Goal: Task Accomplishment & Management: Use online tool/utility

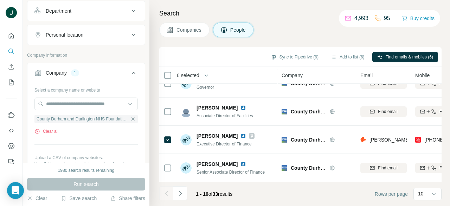
scroll to position [249, 0]
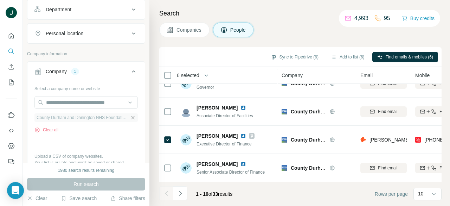
click at [130, 115] on icon "button" at bounding box center [133, 118] width 6 height 6
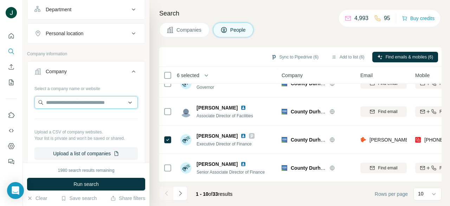
click at [105, 103] on input "text" at bounding box center [85, 102] width 103 height 13
paste input "**********"
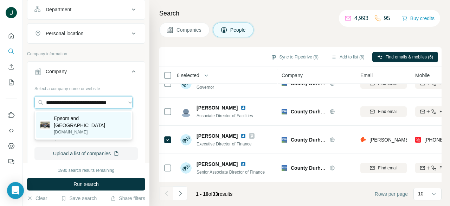
type input "**********"
click at [86, 122] on p "Epsom and [GEOGRAPHIC_DATA]" at bounding box center [90, 122] width 73 height 14
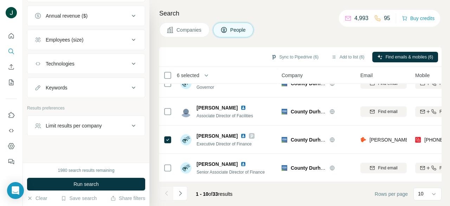
scroll to position [492, 0]
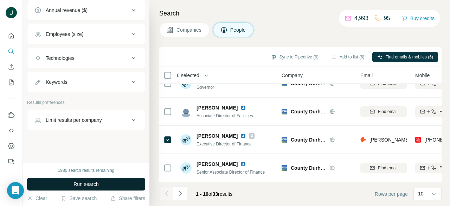
click at [94, 185] on span "Run search" at bounding box center [86, 183] width 25 height 7
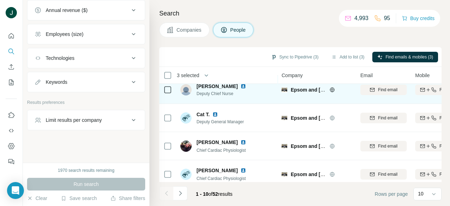
scroll to position [187, 0]
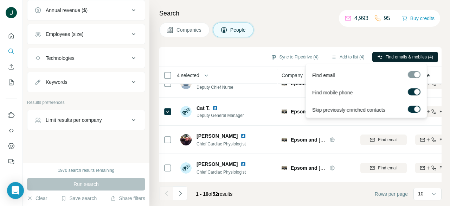
click at [400, 59] on span "Find emails & mobiles (4)" at bounding box center [409, 57] width 47 height 6
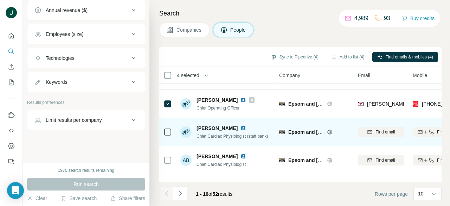
scroll to position [0, 2]
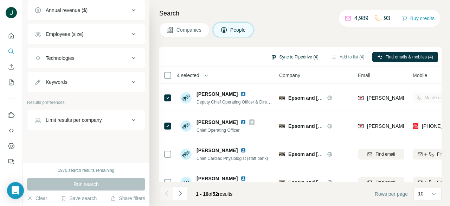
click at [286, 57] on button "Sync to Pipedrive (4)" at bounding box center [294, 57] width 57 height 11
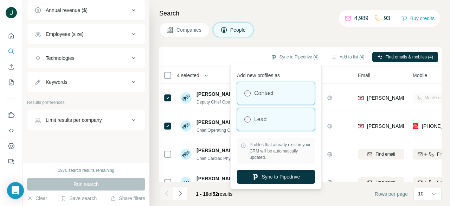
click at [261, 125] on div "Lead" at bounding box center [275, 119] width 77 height 23
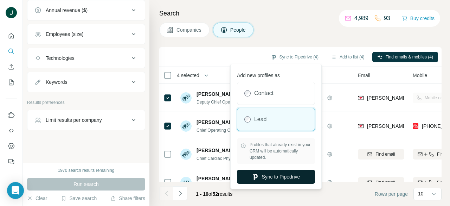
click at [261, 173] on button "Sync to Pipedrive" at bounding box center [276, 177] width 78 height 14
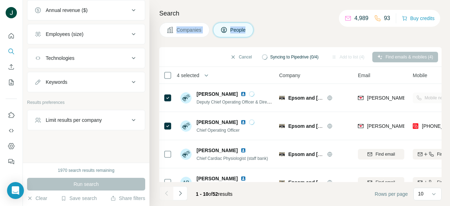
drag, startPoint x: 274, startPoint y: 20, endPoint x: 274, endPoint y: 15, distance: 5.6
click at [274, 15] on div "Search Companies People Cancel Syncing to Pipedrive (0/4) Add to list (4) Find …" at bounding box center [300, 103] width 301 height 206
click at [274, 15] on h4 "Search" at bounding box center [300, 13] width 282 height 10
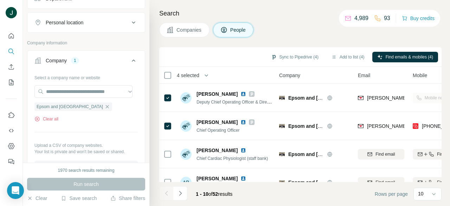
scroll to position [260, 0]
click at [112, 106] on div "Epsom and [GEOGRAPHIC_DATA]" at bounding box center [73, 107] width 78 height 8
click at [109, 106] on icon "button" at bounding box center [107, 106] width 3 height 3
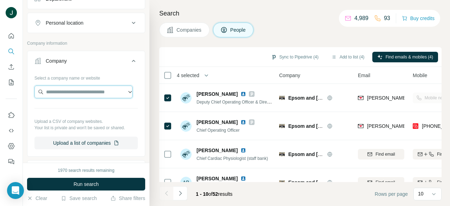
click at [103, 94] on input "text" at bounding box center [83, 91] width 98 height 13
paste input "**********"
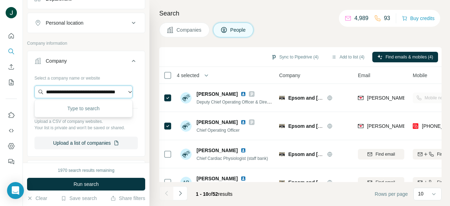
scroll to position [0, 26]
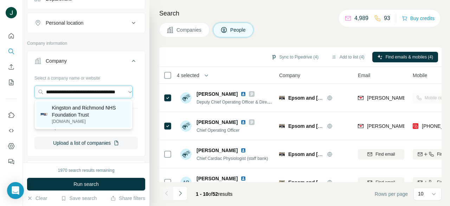
type input "**********"
click at [82, 117] on p "Kingston and Richmond NHS Foundation Trust" at bounding box center [89, 111] width 75 height 14
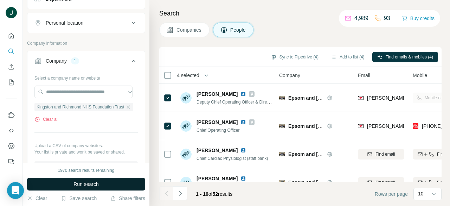
click at [84, 185] on span "Run search" at bounding box center [86, 183] width 25 height 7
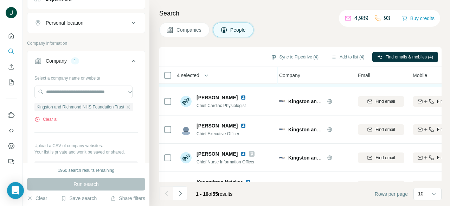
scroll to position [166, 2]
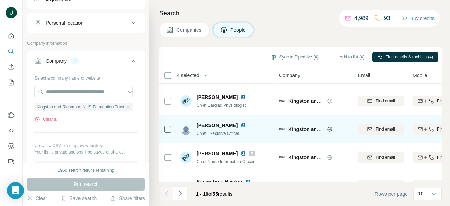
click at [166, 133] on icon at bounding box center [168, 129] width 8 height 8
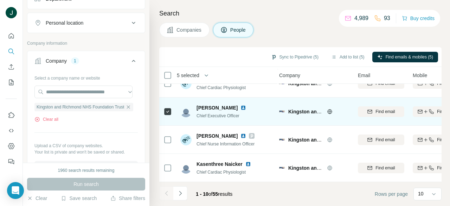
scroll to position [187, 2]
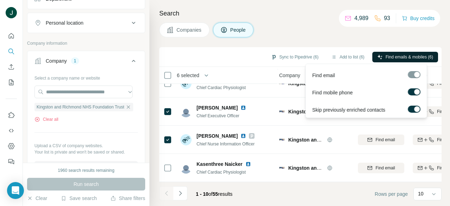
click at [381, 58] on button "Find emails & mobiles (6)" at bounding box center [406, 57] width 66 height 11
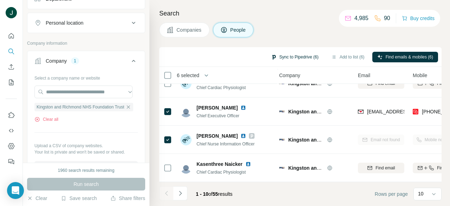
click at [295, 55] on button "Sync to Pipedrive (6)" at bounding box center [294, 57] width 57 height 11
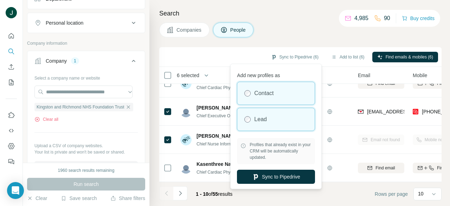
click at [261, 115] on label "Lead" at bounding box center [260, 119] width 13 height 8
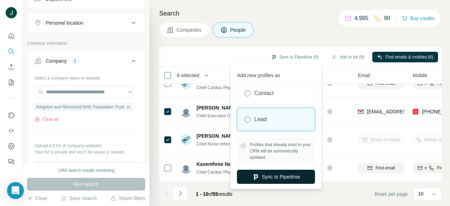
click at [258, 175] on button "Sync to Pipedrive" at bounding box center [276, 177] width 78 height 14
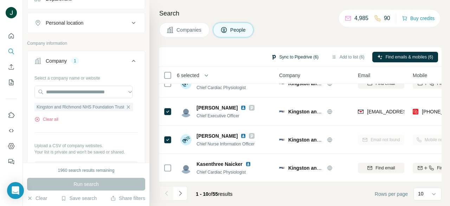
click at [286, 57] on button "Sync to Pipedrive (6)" at bounding box center [294, 57] width 57 height 11
click at [290, 26] on div "Companies People" at bounding box center [300, 30] width 282 height 15
click at [128, 106] on icon "button" at bounding box center [128, 106] width 3 height 3
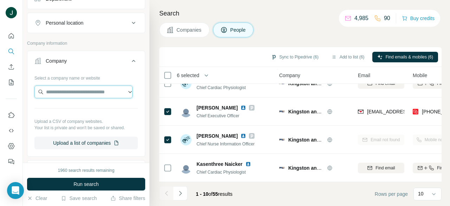
click at [102, 91] on input "text" at bounding box center [83, 91] width 98 height 13
paste input "**********"
type input "**********"
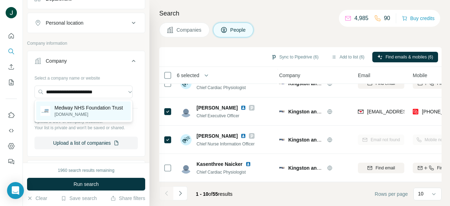
click at [85, 107] on p "Medway NHS Foundation Trust" at bounding box center [89, 107] width 69 height 7
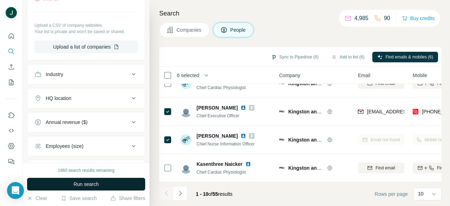
scroll to position [384, 0]
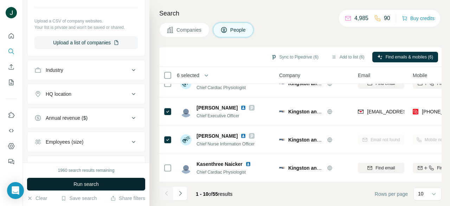
click at [84, 181] on span "Run search" at bounding box center [86, 183] width 25 height 7
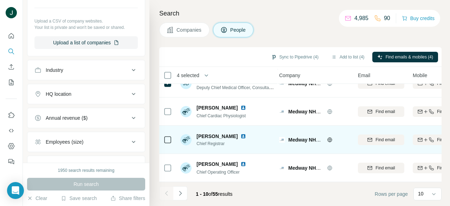
scroll to position [187, 2]
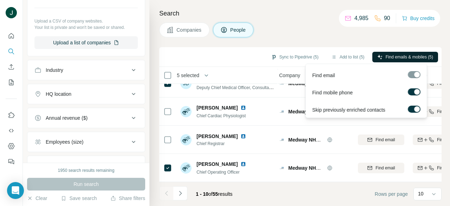
click at [389, 55] on span "Find emails & mobiles (5)" at bounding box center [409, 57] width 47 height 6
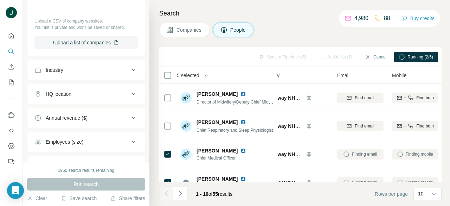
scroll to position [0, 0]
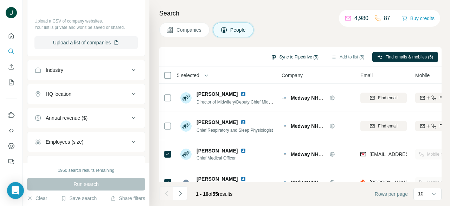
click at [287, 57] on button "Sync to Pipedrive (5)" at bounding box center [294, 57] width 57 height 11
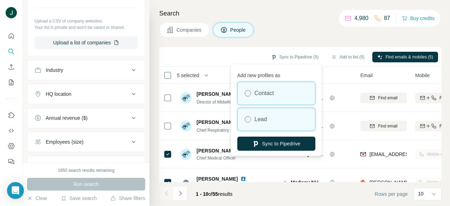
click at [264, 128] on div "Lead" at bounding box center [276, 119] width 77 height 23
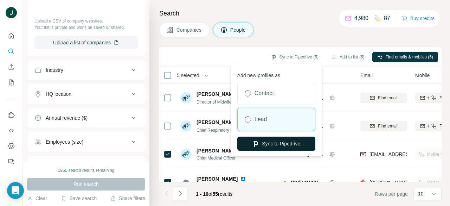
click at [264, 139] on button "Sync to Pipedrive" at bounding box center [276, 143] width 78 height 14
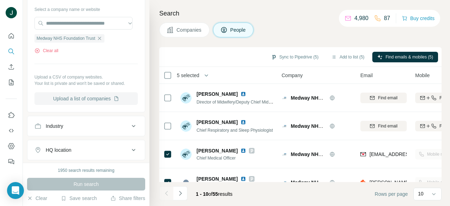
scroll to position [328, 0]
click at [102, 40] on icon "button" at bounding box center [100, 39] width 6 height 6
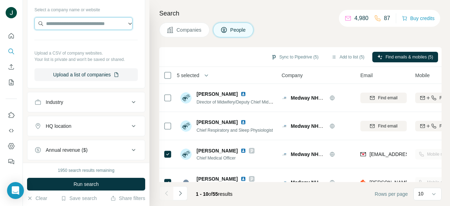
click at [88, 24] on input "text" at bounding box center [83, 23] width 98 height 13
paste input "**********"
type input "**********"
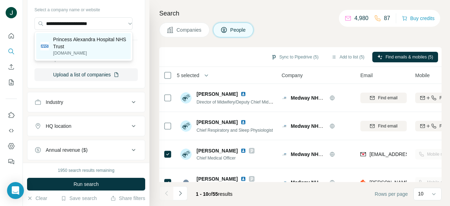
click at [77, 42] on p "Princess Alexandra Hospital NHS Trust" at bounding box center [90, 43] width 74 height 14
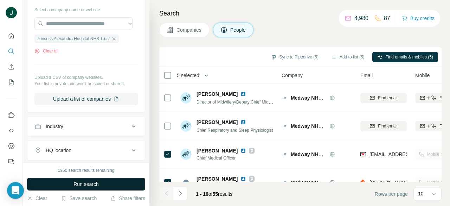
click at [84, 182] on span "Run search" at bounding box center [86, 183] width 25 height 7
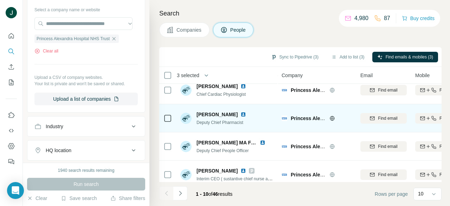
scroll to position [187, 0]
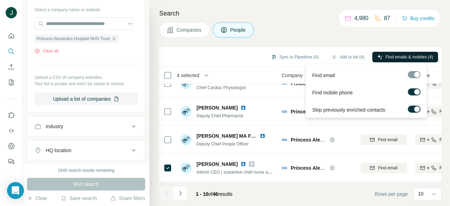
click at [386, 56] on span "Find emails & mobiles (4)" at bounding box center [409, 57] width 47 height 6
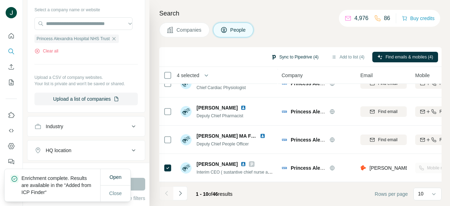
click at [281, 58] on button "Sync to Pipedrive (4)" at bounding box center [294, 57] width 57 height 11
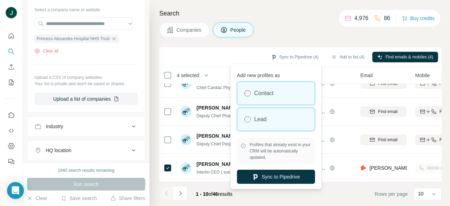
click at [257, 112] on div "Lead" at bounding box center [275, 119] width 77 height 23
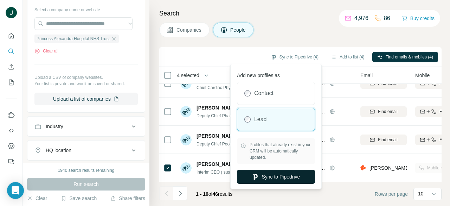
click at [261, 173] on button "Sync to Pipedrive" at bounding box center [276, 177] width 78 height 14
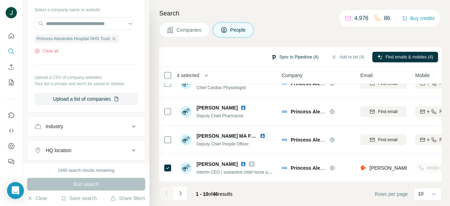
drag, startPoint x: 0, startPoint y: 50, endPoint x: 279, endPoint y: 57, distance: 279.4
click at [279, 57] on button "Sync to Pipedrive (4)" at bounding box center [294, 57] width 57 height 11
click at [274, 29] on div "Companies People" at bounding box center [300, 30] width 282 height 15
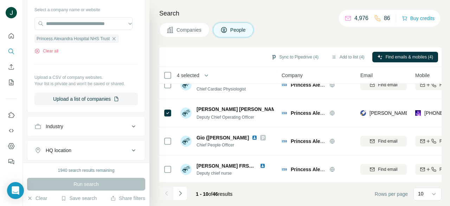
scroll to position [0, 0]
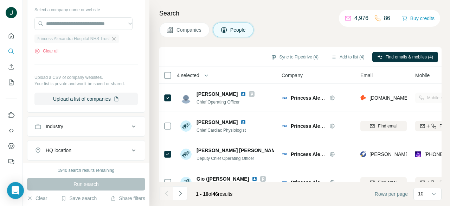
click at [116, 40] on icon "button" at bounding box center [114, 38] width 3 height 3
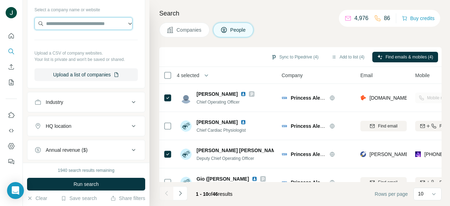
click at [95, 23] on input "text" at bounding box center [83, 23] width 98 height 13
paste input "**********"
type input "**********"
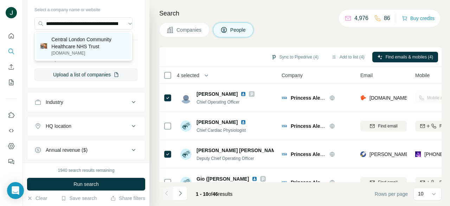
click at [97, 42] on p "Central London Community Healthcare NHS Trust" at bounding box center [88, 43] width 75 height 14
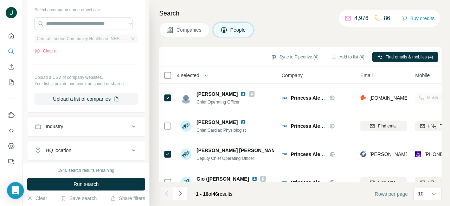
click at [83, 39] on span "Central London Community Healthcare NHS Trust" at bounding box center [83, 39] width 92 height 6
click at [95, 39] on span "Central London Community Healthcare NHS Trust" at bounding box center [83, 39] width 92 height 6
drag, startPoint x: 128, startPoint y: 37, endPoint x: 95, endPoint y: 21, distance: 37.0
click at [95, 21] on div "Select a company name or website Central London Community Healthcare NHS Trust …" at bounding box center [85, 54] width 103 height 101
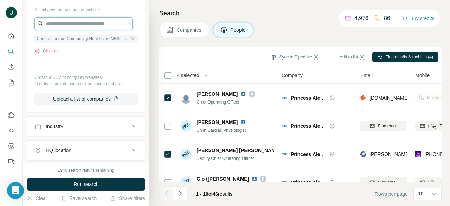
click at [95, 21] on input "text" at bounding box center [83, 23] width 98 height 13
click at [119, 70] on div "Select a company name or website Central London Community Healthcare NHS Trust …" at bounding box center [85, 54] width 103 height 101
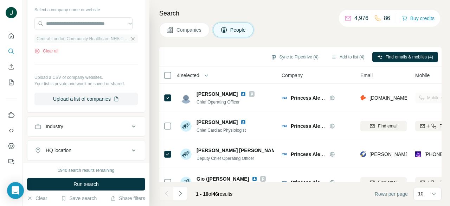
click at [132, 39] on icon "button" at bounding box center [133, 38] width 3 height 3
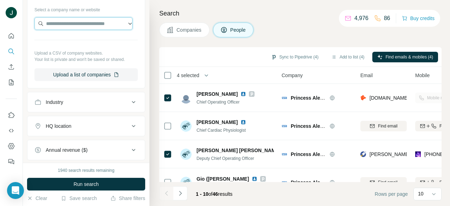
click at [112, 23] on input "text" at bounding box center [83, 23] width 98 height 13
paste input "**********"
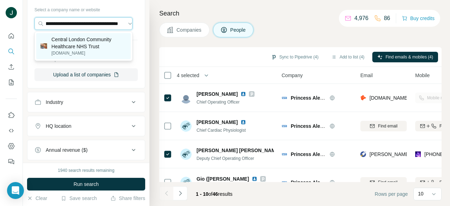
type input "**********"
click at [85, 45] on p "Central London Community Healthcare NHS Trust" at bounding box center [88, 43] width 75 height 14
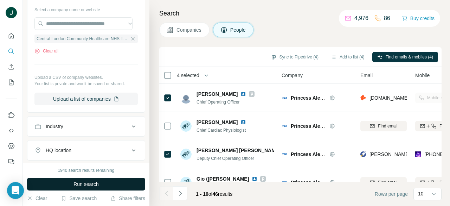
click at [91, 185] on span "Run search" at bounding box center [86, 183] width 25 height 7
